Goal: Information Seeking & Learning: Learn about a topic

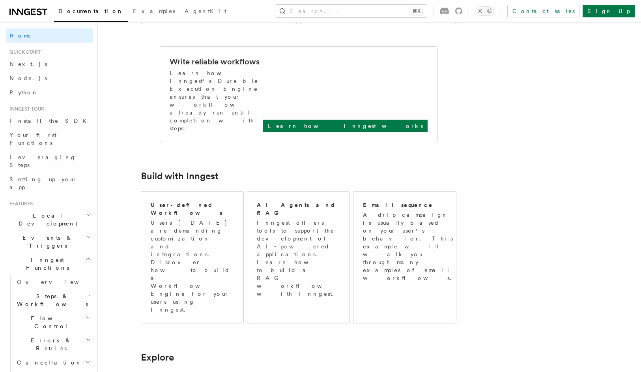
scroll to position [310, 0]
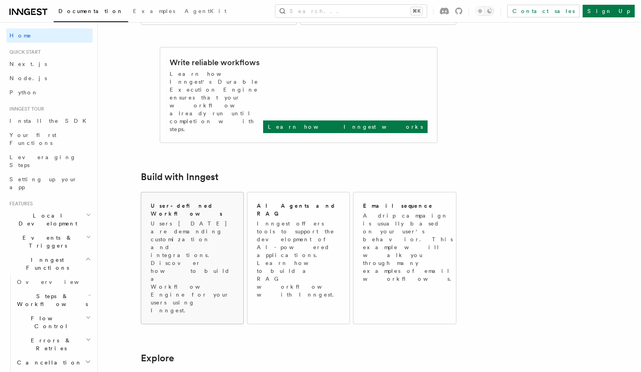
click at [211, 219] on p "Users [DATE] are demanding customization and integrations. Discover how to buil…" at bounding box center [192, 266] width 83 height 95
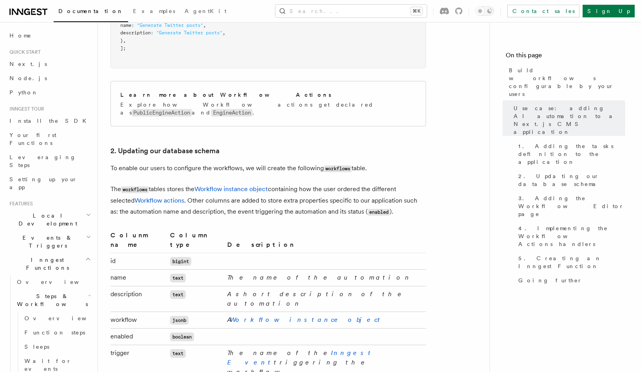
scroll to position [1162, 0]
click at [244, 186] on link "Workflow instance object" at bounding box center [230, 189] width 73 height 7
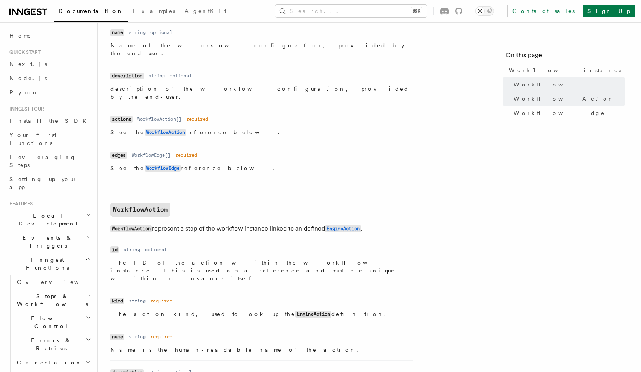
scroll to position [464, 0]
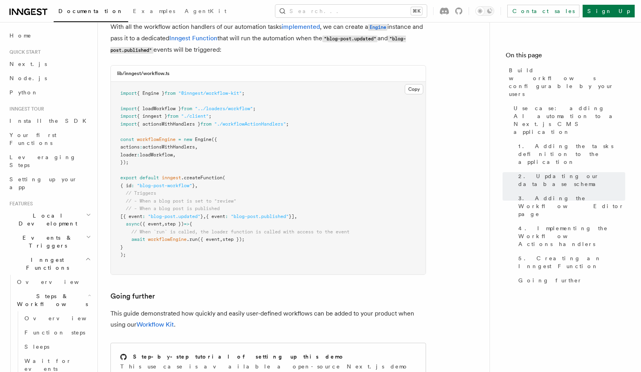
scroll to position [3493, 0]
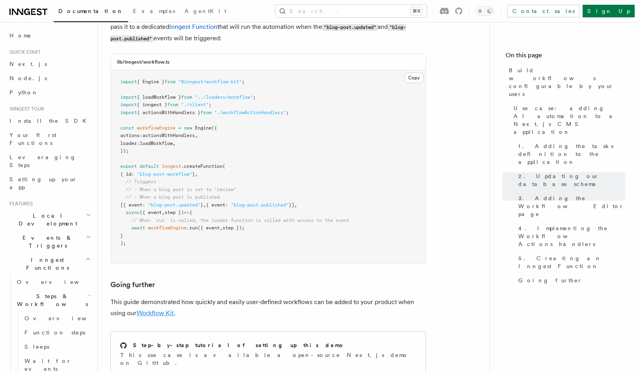
click at [150, 309] on link "Workflow Kit" at bounding box center [154, 312] width 37 height 7
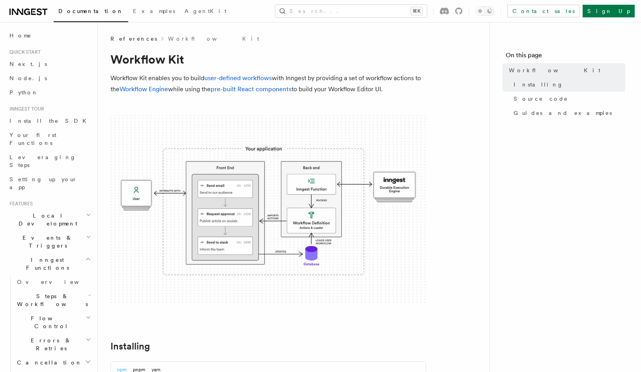
scroll to position [4, 0]
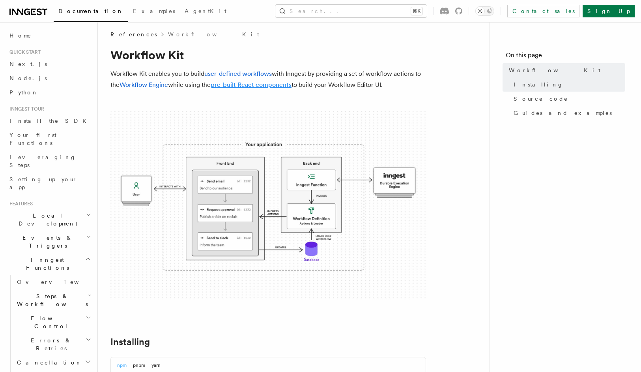
click at [276, 86] on link "pre-built React components" at bounding box center [251, 84] width 81 height 7
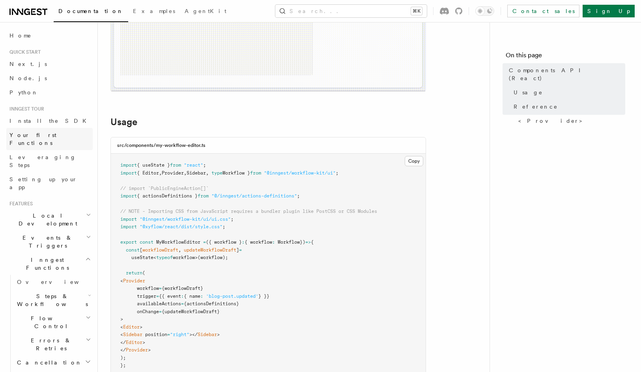
scroll to position [145, 0]
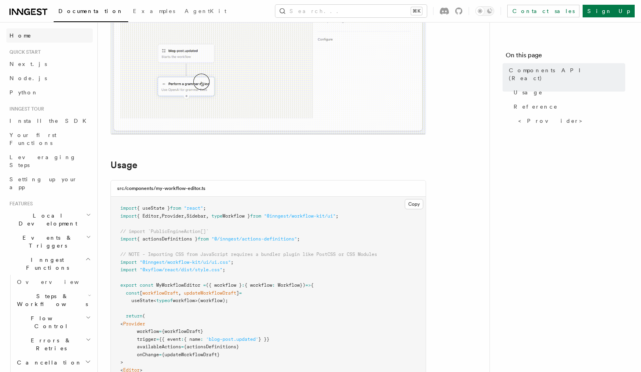
click at [24, 36] on span "Home" at bounding box center [20, 36] width 22 height 8
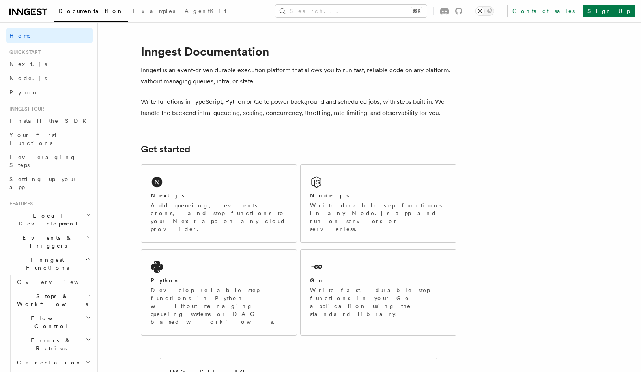
click at [86, 211] on icon "button" at bounding box center [88, 214] width 5 height 6
click at [60, 230] on link "Overview" at bounding box center [53, 237] width 79 height 14
